Goal: Information Seeking & Learning: Find specific fact

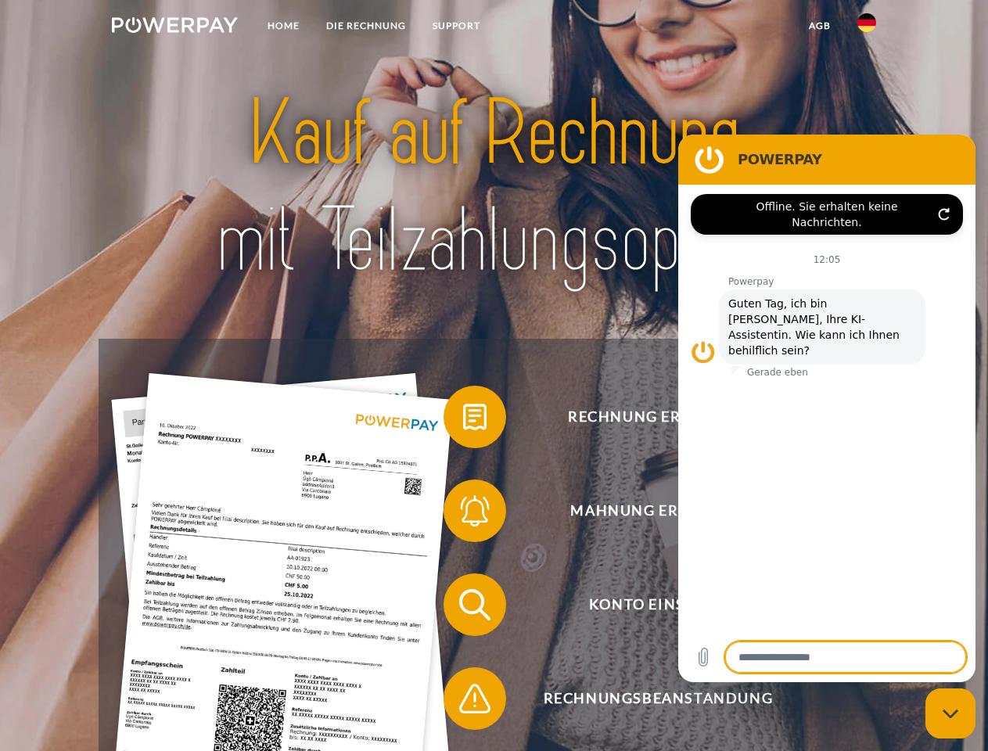
click at [174, 27] on img at bounding box center [175, 25] width 126 height 16
click at [867, 27] on img at bounding box center [867, 22] width 19 height 19
click at [819, 26] on link "agb" at bounding box center [820, 26] width 49 height 28
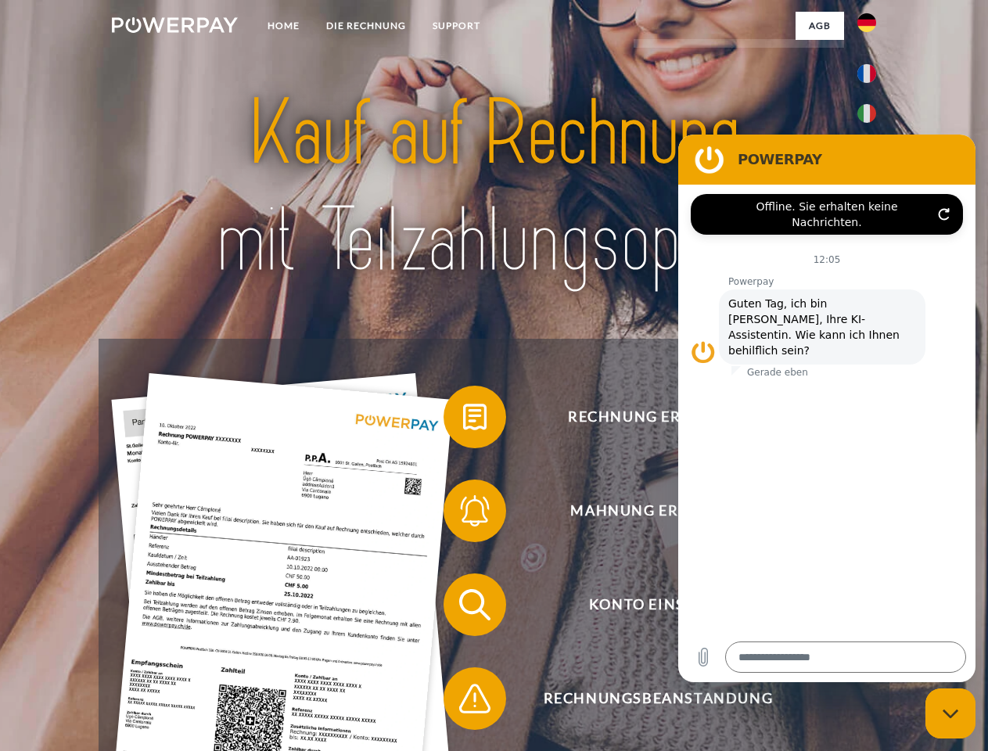
click at [463, 420] on span at bounding box center [451, 417] width 78 height 78
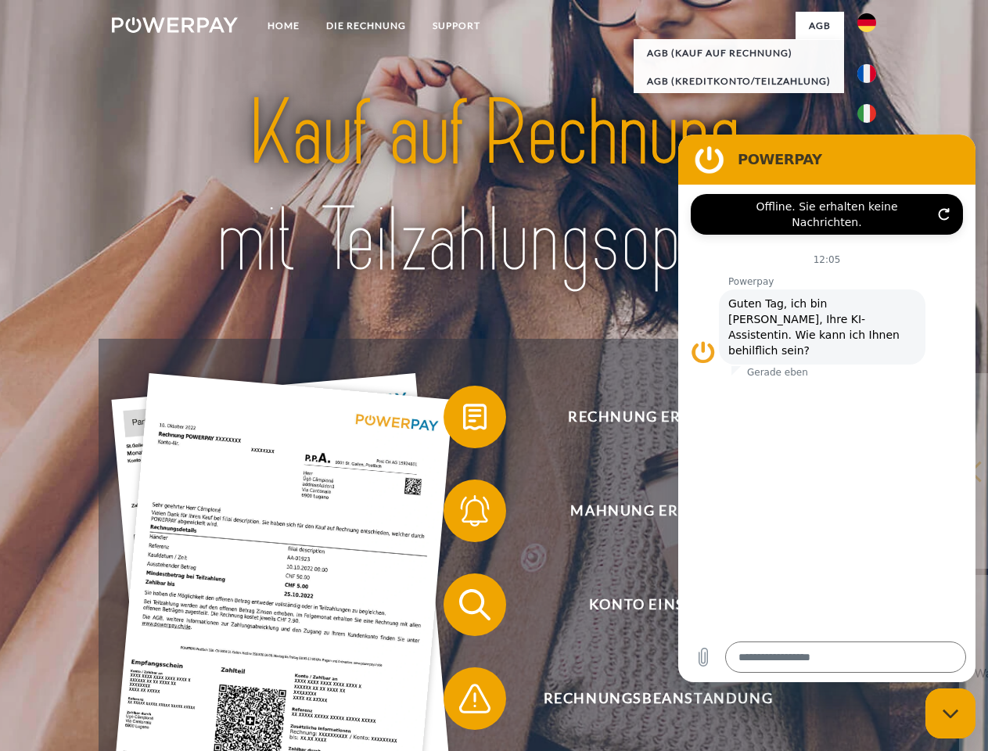
click at [463, 514] on span at bounding box center [451, 511] width 78 height 78
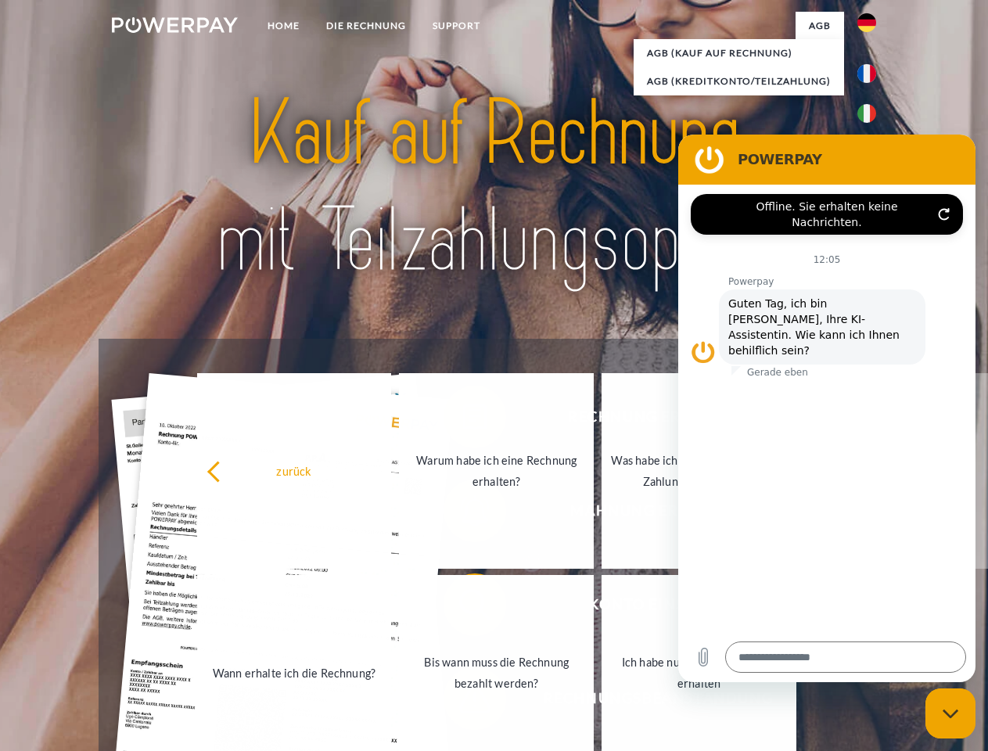
click at [463, 608] on link "Bis wann muss die Rechnung bezahlt werden?" at bounding box center [496, 673] width 195 height 196
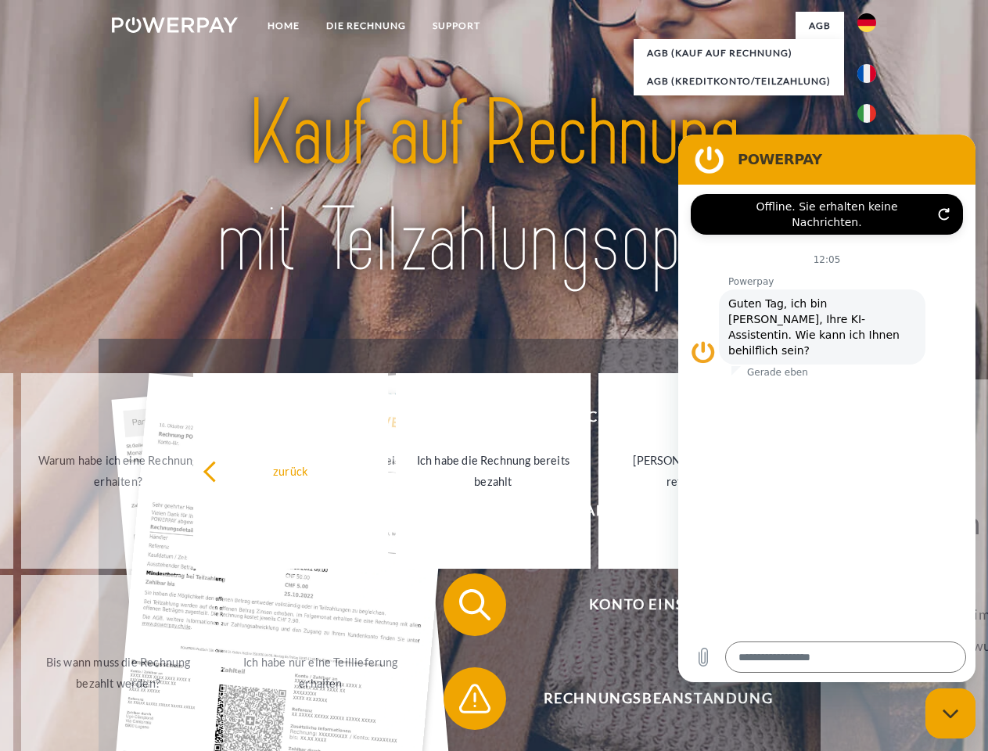
click at [463, 702] on span at bounding box center [451, 699] width 78 height 78
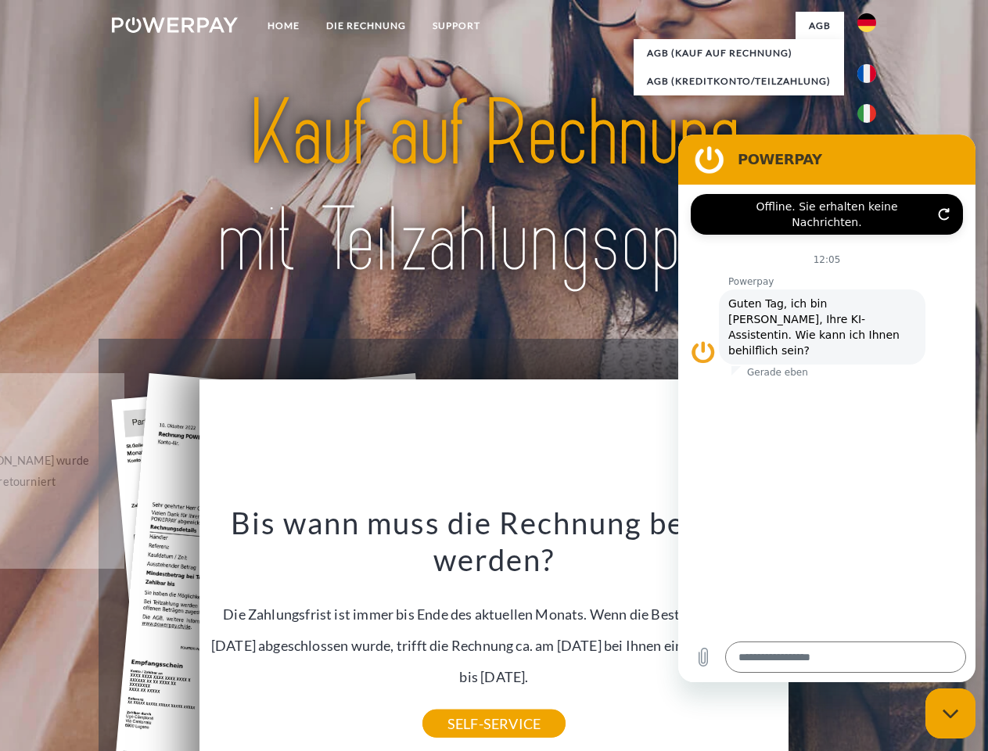
click at [951, 714] on icon "Messaging-Fenster schließen" at bounding box center [951, 714] width 16 height 10
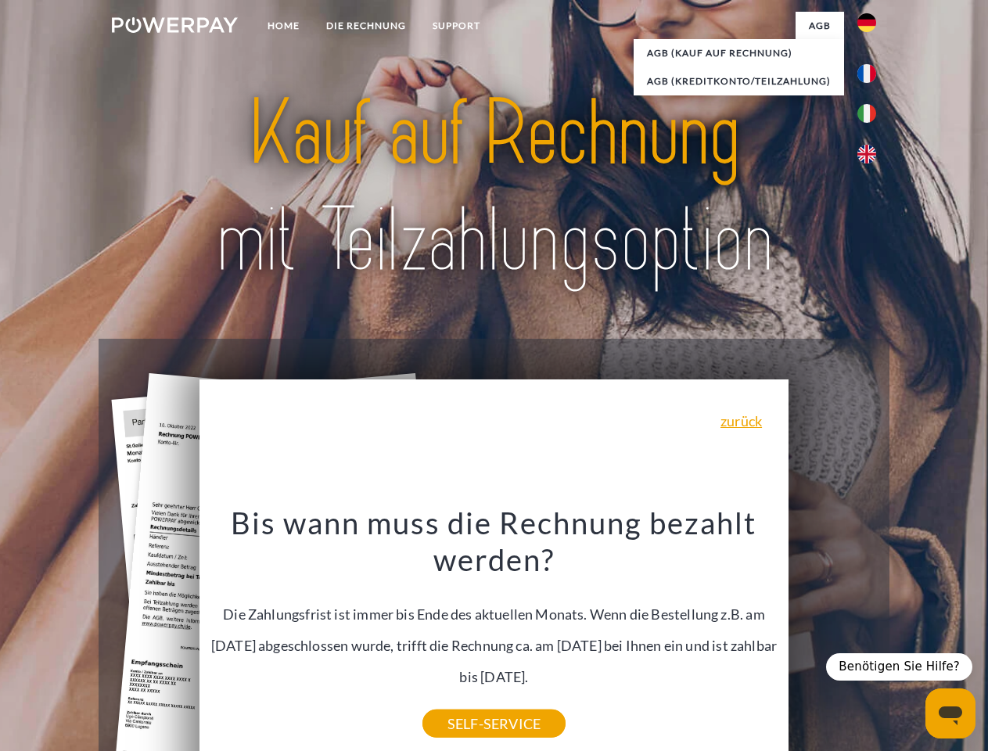
type textarea "*"
